Goal: Navigation & Orientation: Find specific page/section

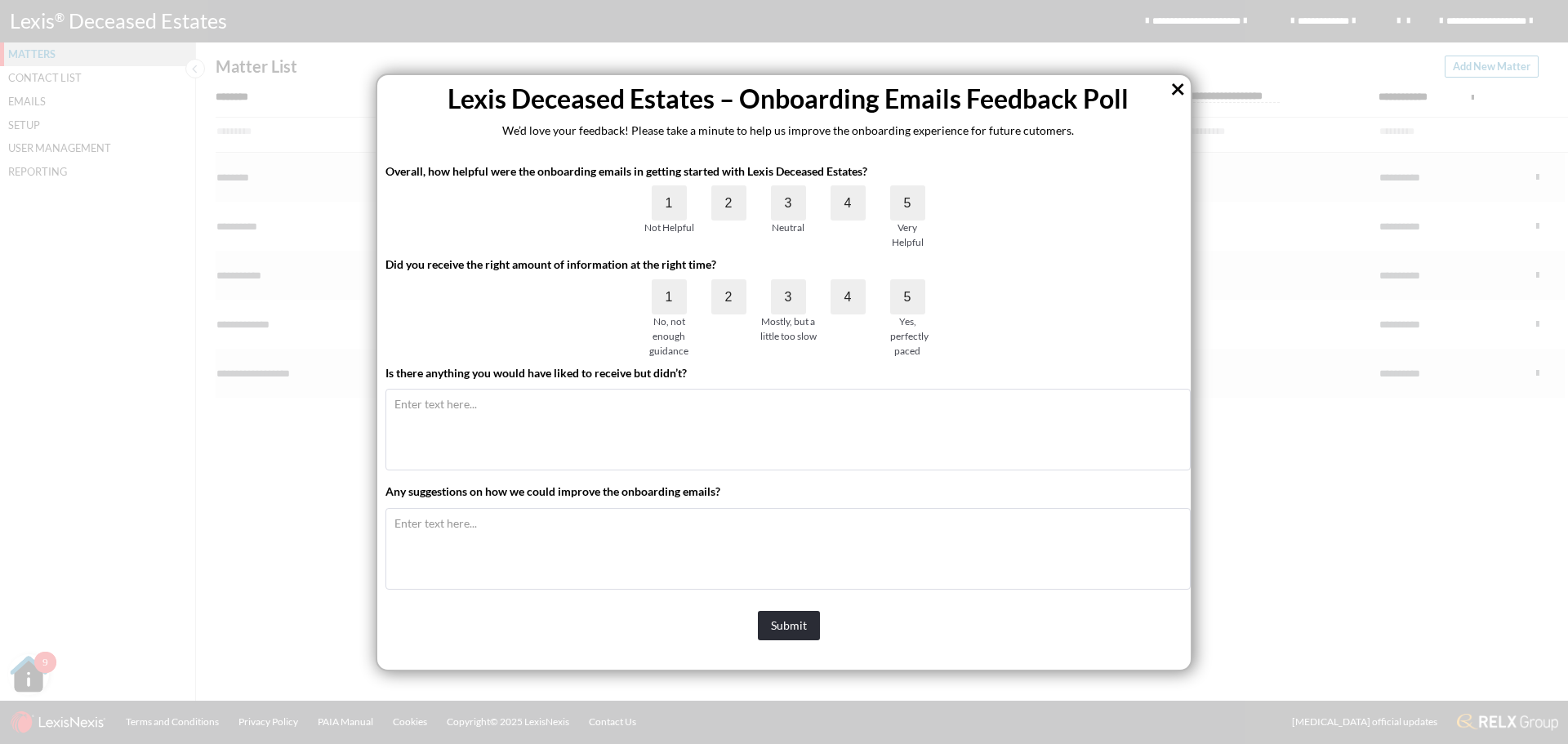
click at [1177, 88] on button "×" at bounding box center [1178, 88] width 16 height 27
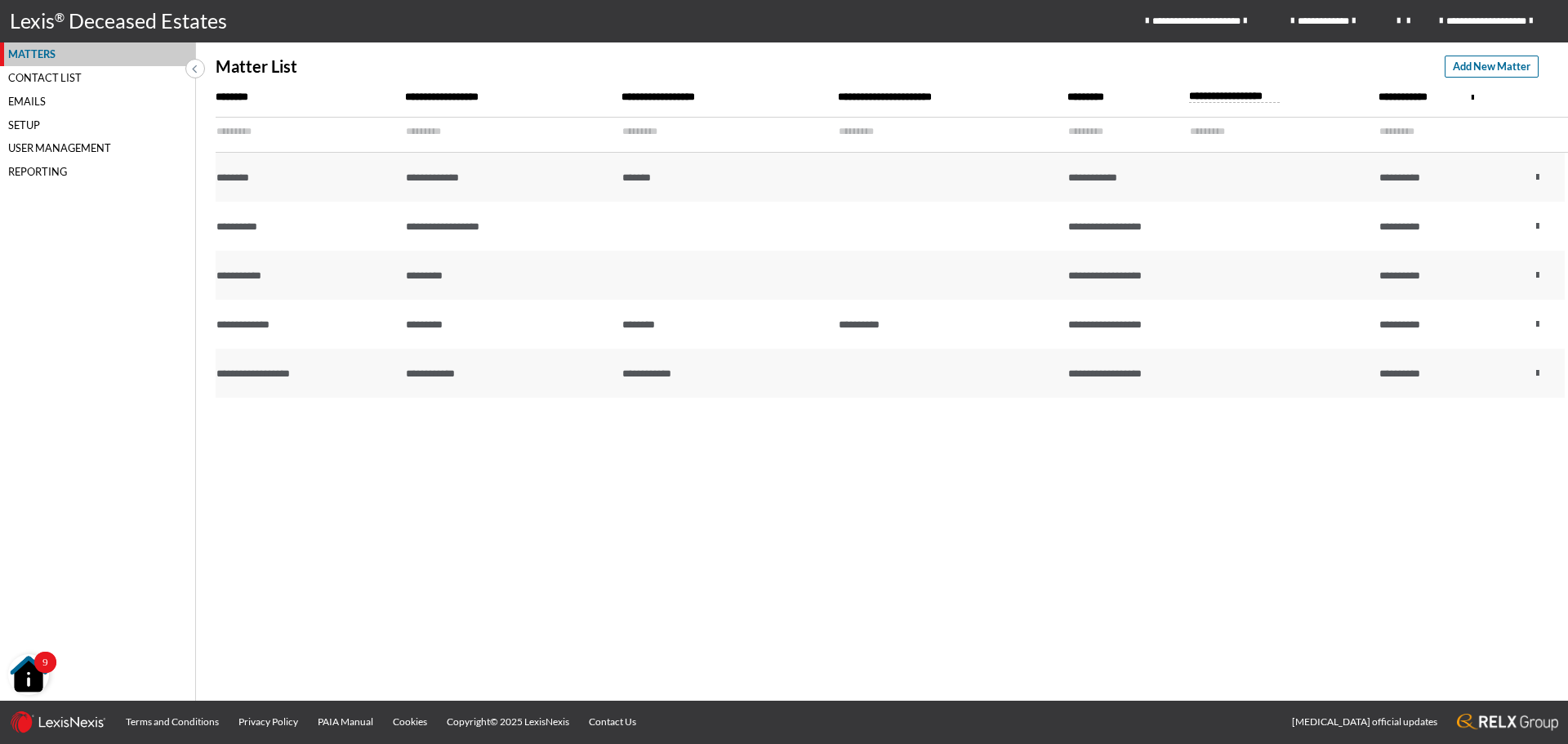
click at [1536, 20] on icon "main navigation" at bounding box center [1533, 22] width 7 height 10
click at [1002, 578] on div "**********" at bounding box center [891, 389] width 1353 height 623
